Goal: Information Seeking & Learning: Check status

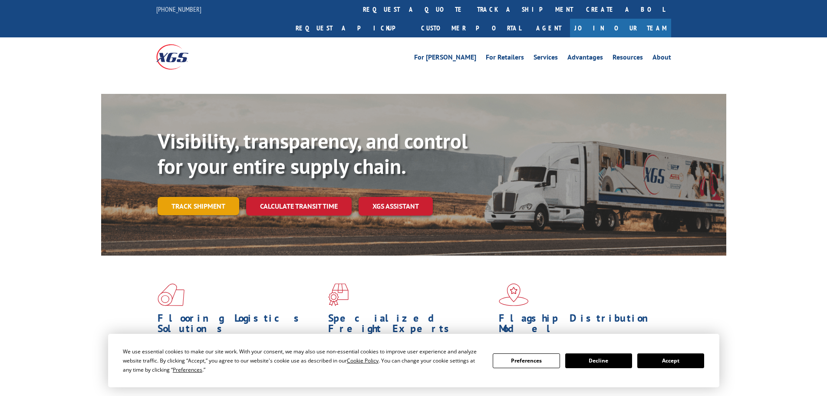
click at [186, 197] on link "Track shipment" at bounding box center [199, 206] width 82 height 18
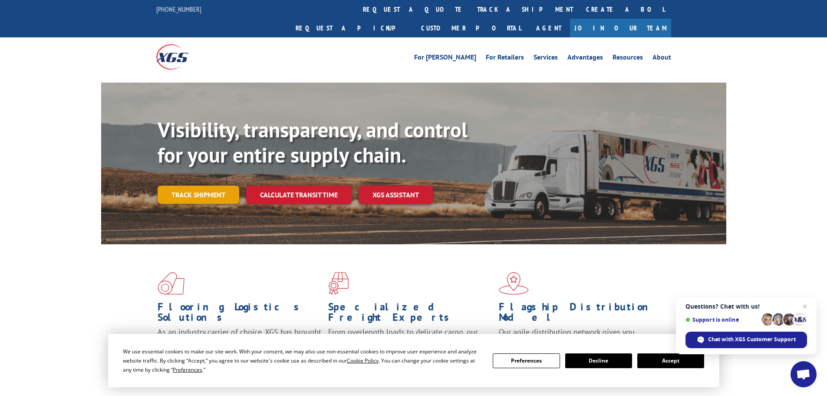
click at [217, 185] on link "Track shipment" at bounding box center [199, 194] width 82 height 18
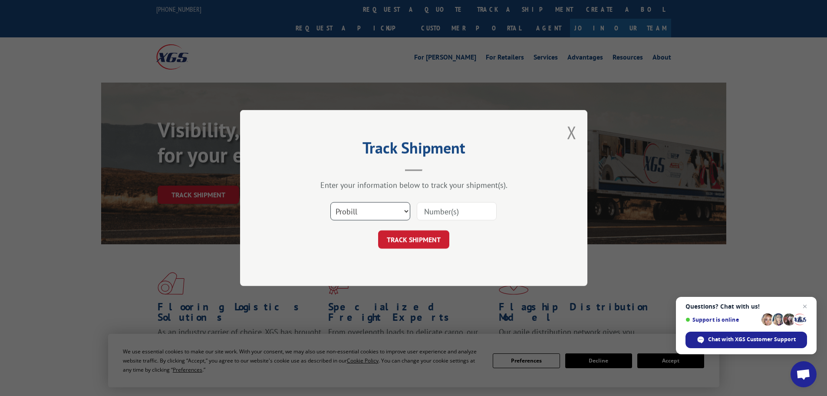
click at [363, 211] on select "Select category... Probill BOL PO" at bounding box center [370, 211] width 80 height 18
select select "bol"
click at [330, 202] on select "Select category... Probill BOL PO" at bounding box center [370, 211] width 80 height 18
click at [437, 216] on input at bounding box center [457, 211] width 80 height 18
paste input "6860993"
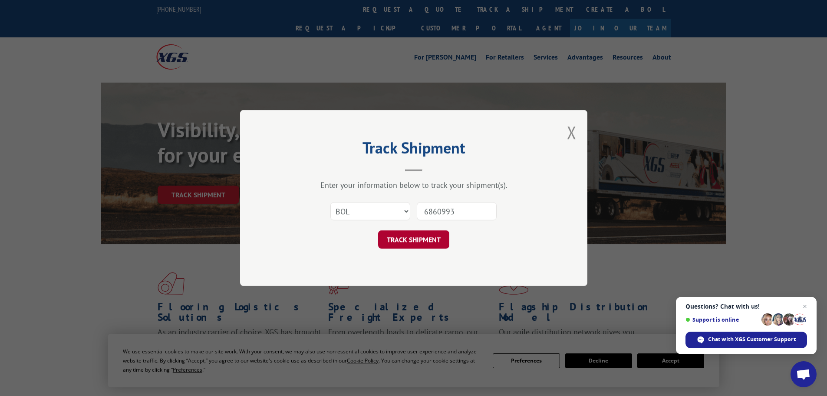
type input "6860993"
click at [421, 237] on button "TRACK SHIPMENT" at bounding box center [413, 239] width 71 height 18
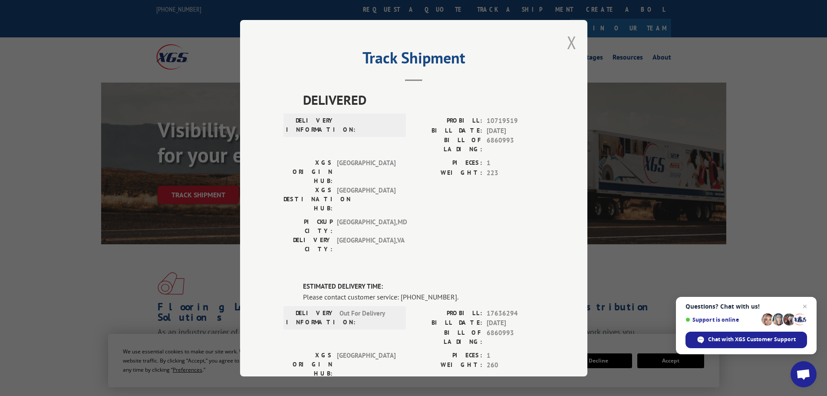
click at [567, 41] on button "Close modal" at bounding box center [572, 42] width 10 height 23
